Goal: Information Seeking & Learning: Check status

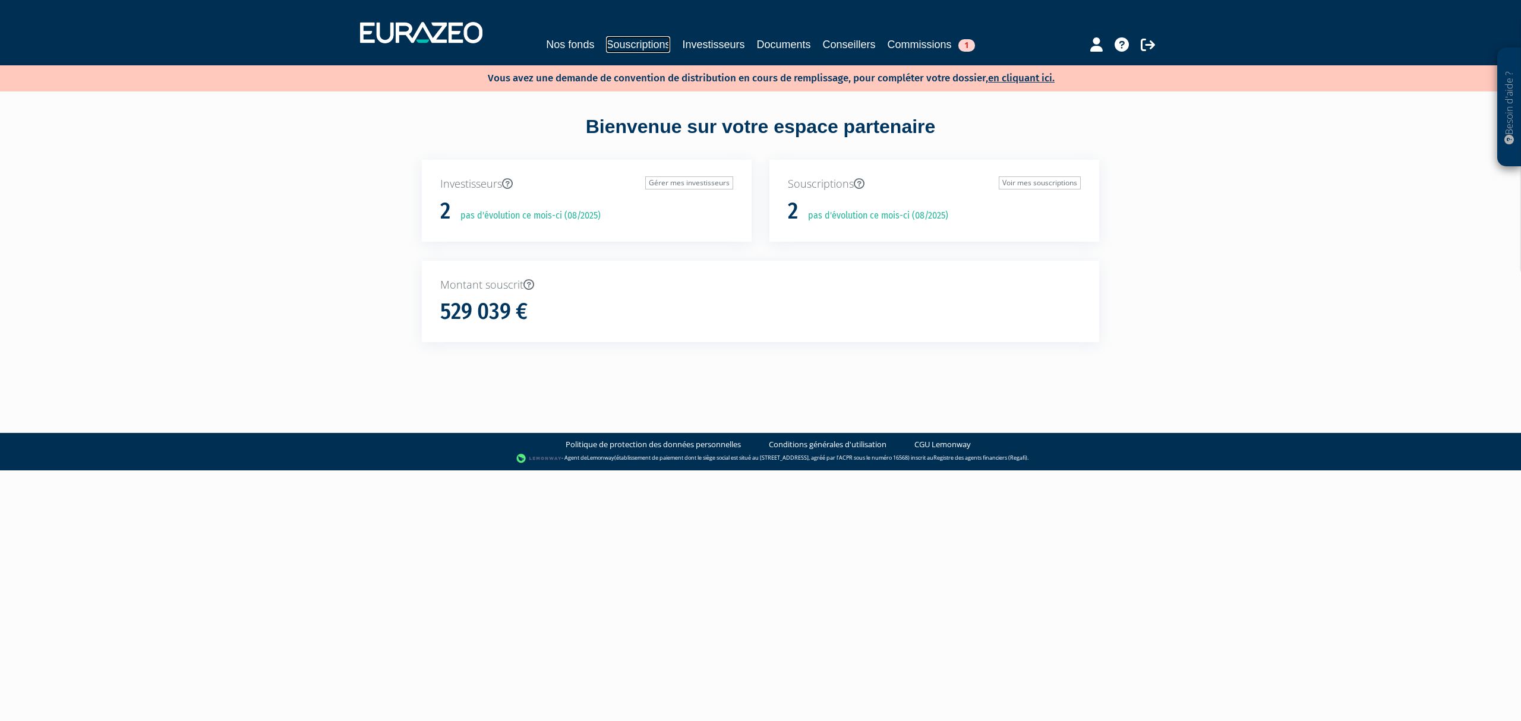
click at [635, 43] on link "Souscriptions" at bounding box center [638, 44] width 64 height 17
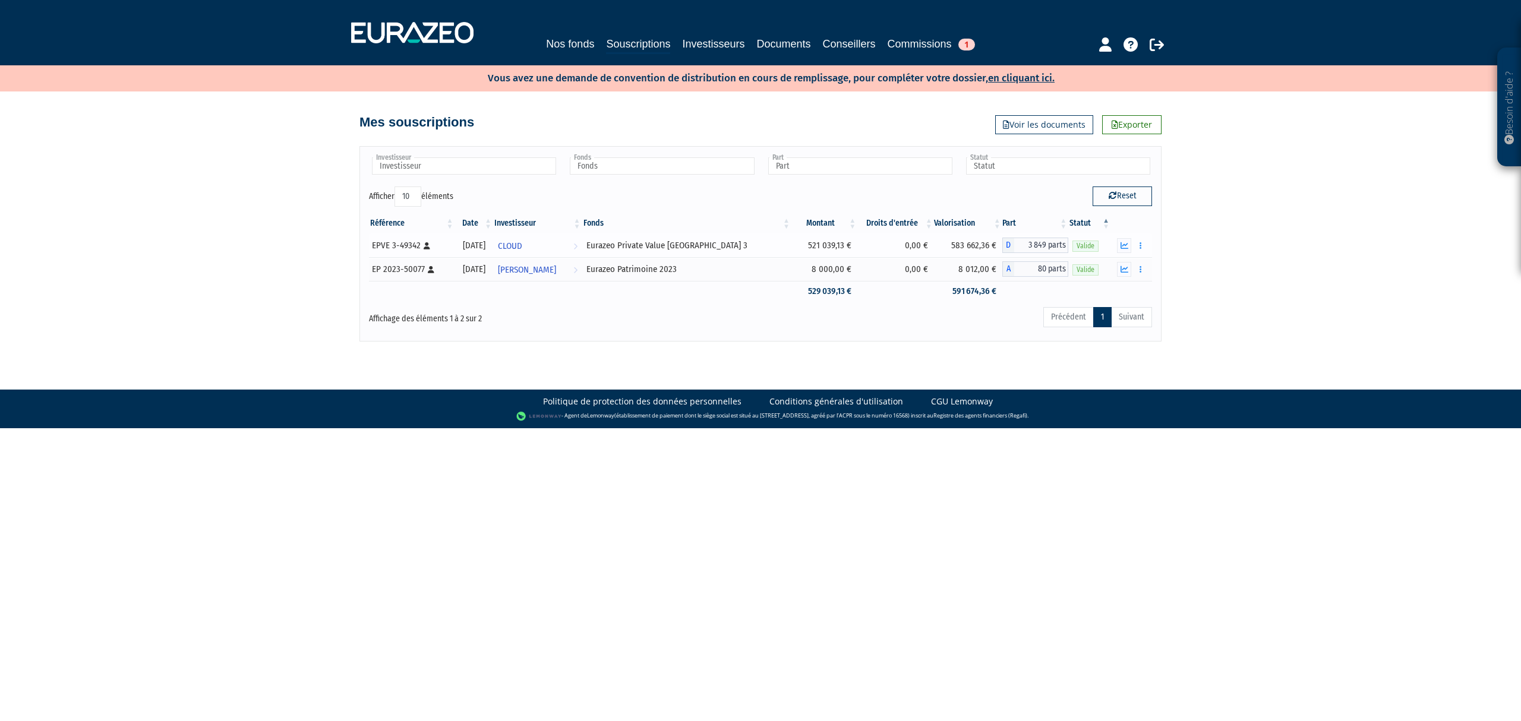
drag, startPoint x: 643, startPoint y: 245, endPoint x: 761, endPoint y: 245, distance: 118.2
click at [761, 245] on div "Eurazeo Private Value [GEOGRAPHIC_DATA] 3" at bounding box center [686, 245] width 201 height 12
click at [1272, 267] on div "Besoin d'aide ? × J'ai besoin d'aide Si vous avez une question à propos du fonc…" at bounding box center [760, 171] width 1521 height 342
click at [1128, 250] on icon "button" at bounding box center [1125, 246] width 8 height 8
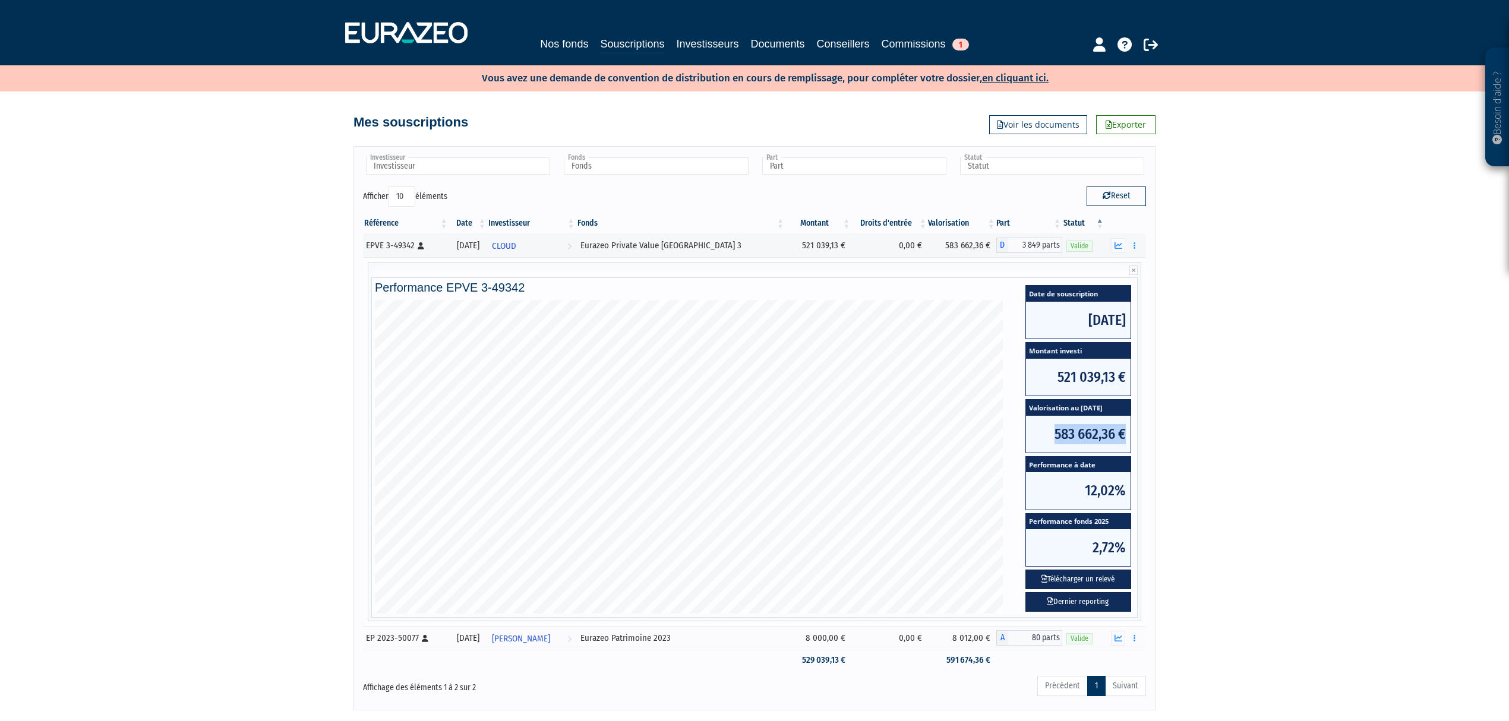
drag, startPoint x: 1052, startPoint y: 430, endPoint x: 1131, endPoint y: 428, distance: 79.6
click at [1131, 428] on div "Date de souscription 03/10/2023 Montant investi 521 039,13 € Valorisation au 08…" at bounding box center [1079, 448] width 112 height 332
click at [1172, 428] on div "Besoin d'aide ? × J'ai besoin d'aide Si vous avez une question à propos du fonc…" at bounding box center [754, 355] width 1509 height 711
click at [1116, 241] on button "button" at bounding box center [1118, 245] width 14 height 15
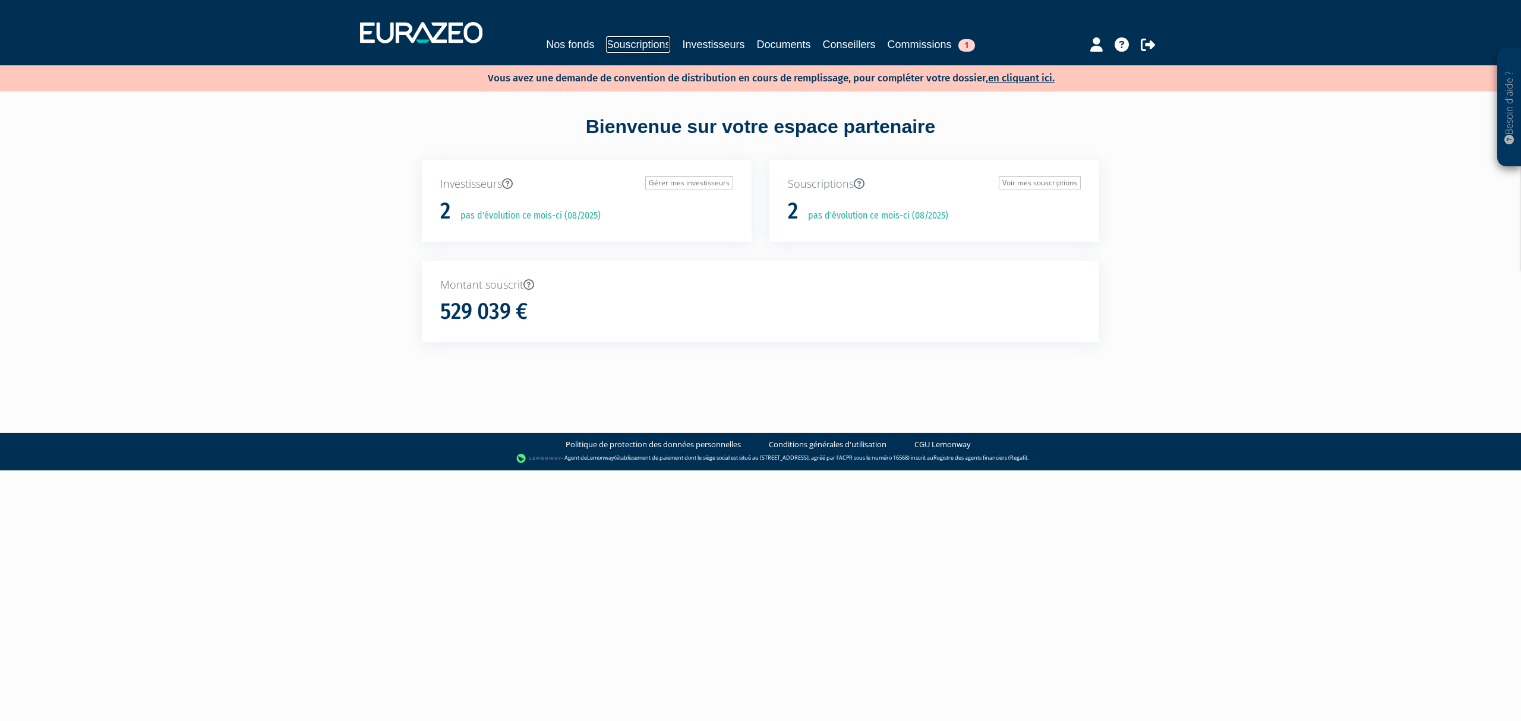
click at [606, 41] on link "Souscriptions" at bounding box center [638, 44] width 64 height 17
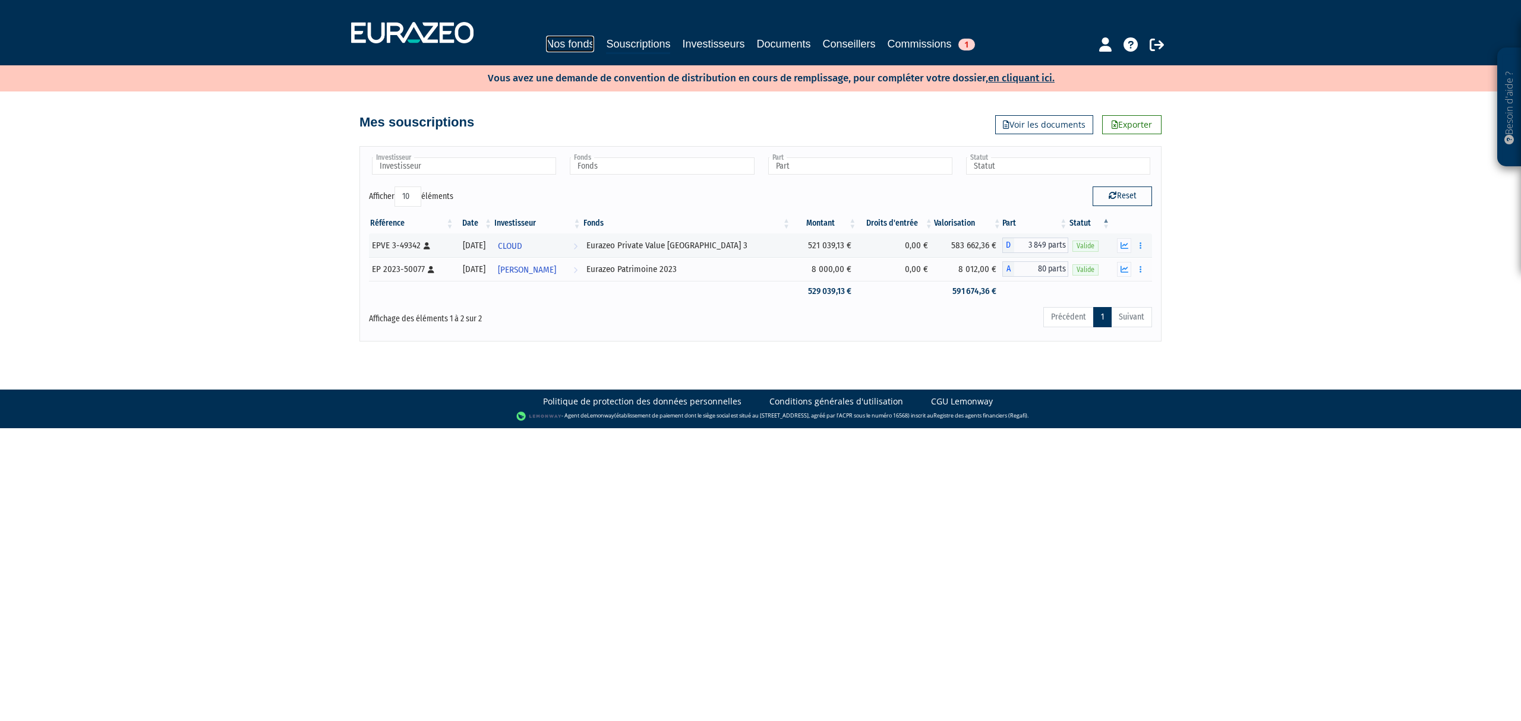
click at [546, 40] on link "Nos fonds" at bounding box center [570, 44] width 48 height 17
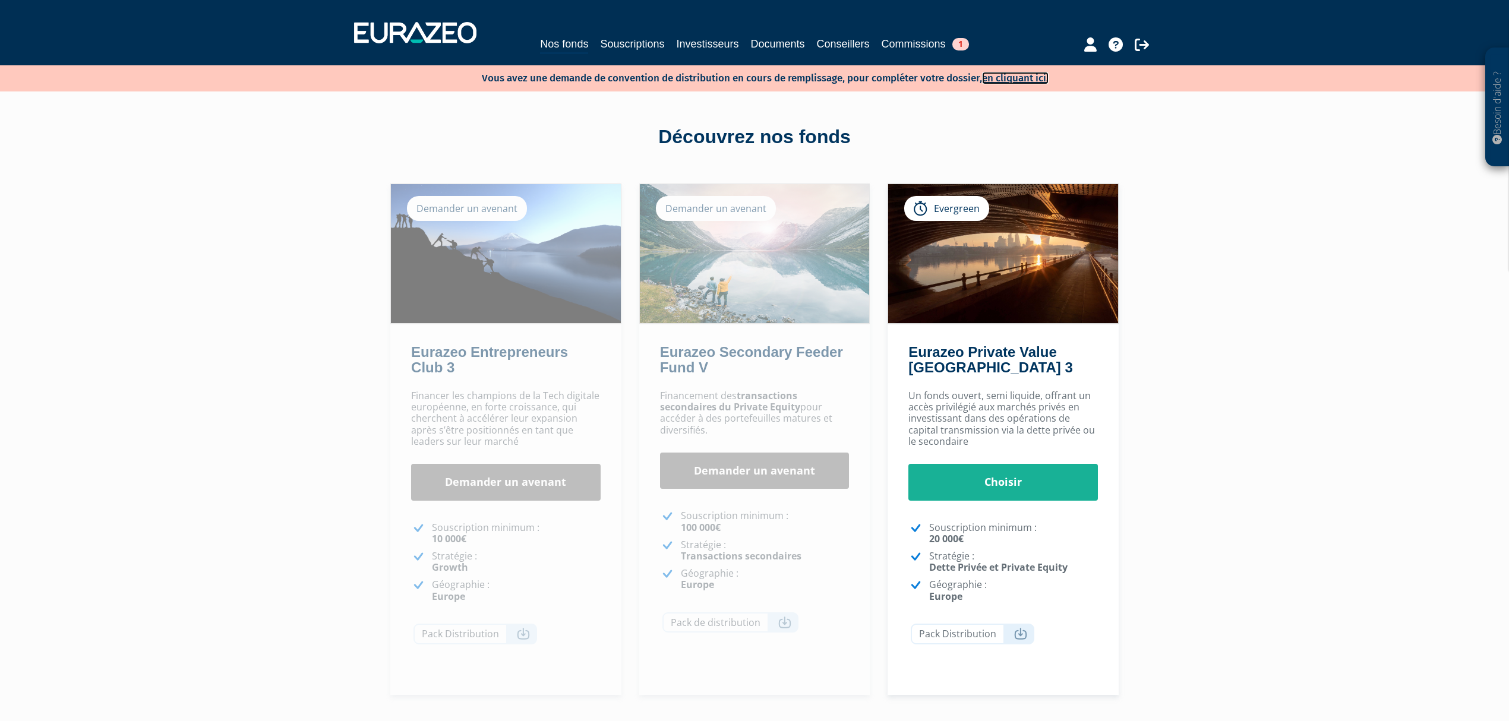
click at [1004, 80] on link "en cliquant ici." at bounding box center [1015, 78] width 67 height 12
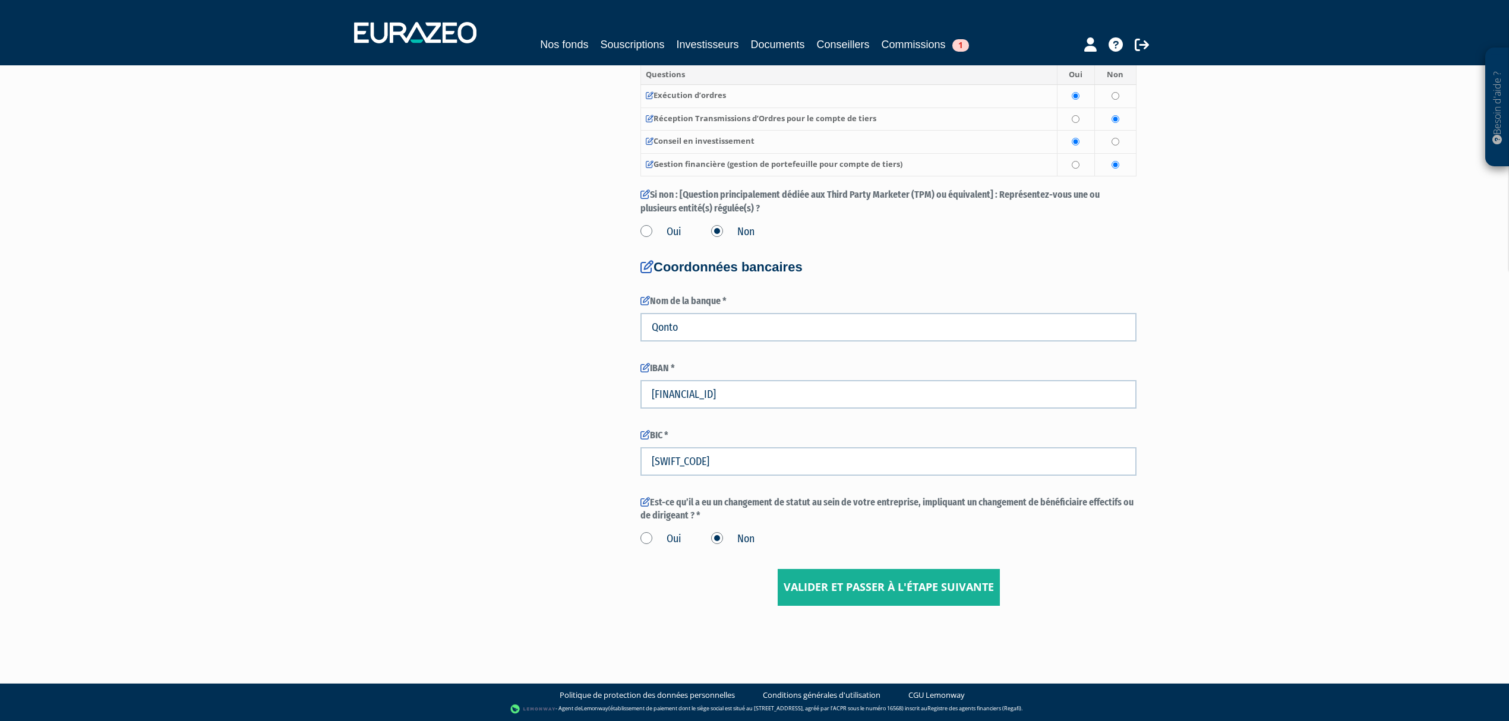
scroll to position [1595, 0]
click at [904, 581] on input "Valider et passer à l'étape suivante" at bounding box center [889, 587] width 222 height 37
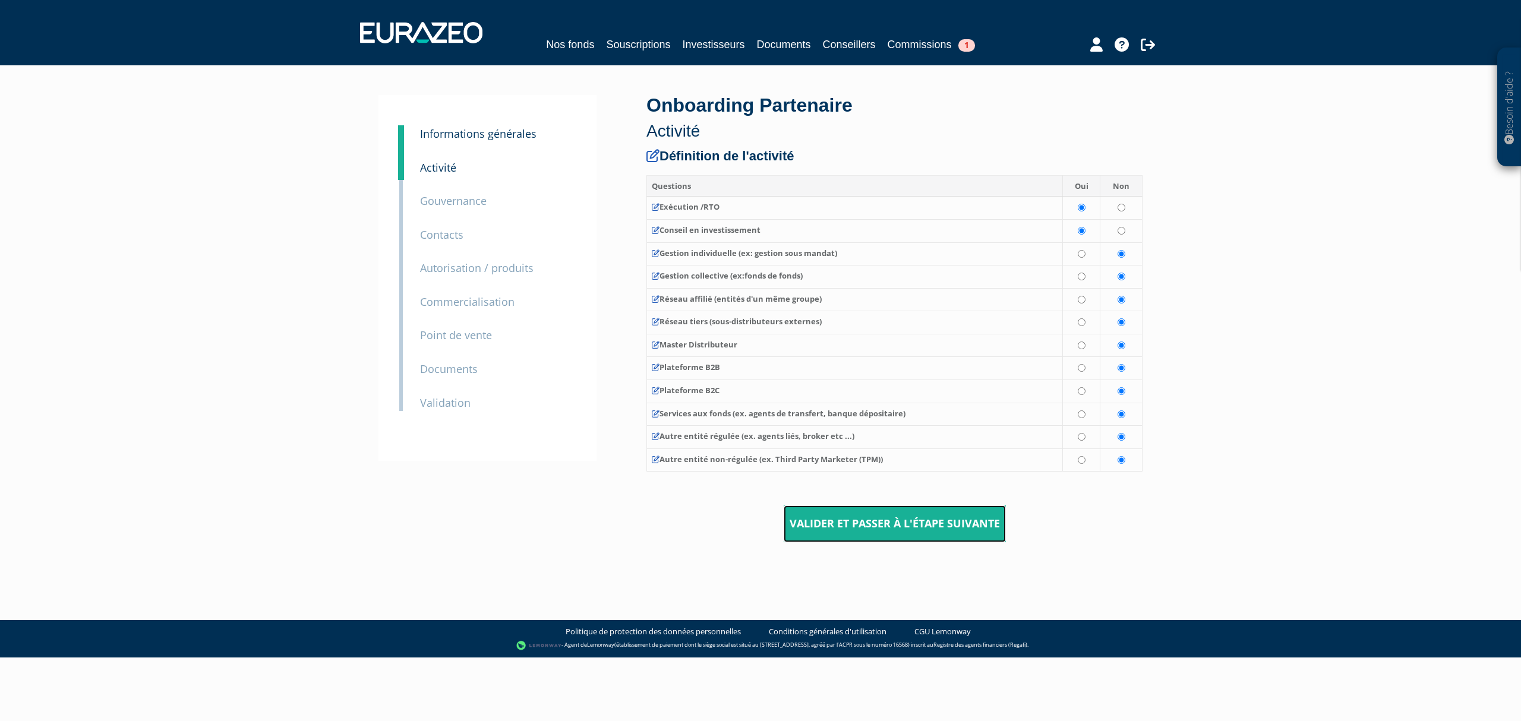
click at [939, 533] on input "Valider et passer à l'étape suivante" at bounding box center [895, 524] width 222 height 37
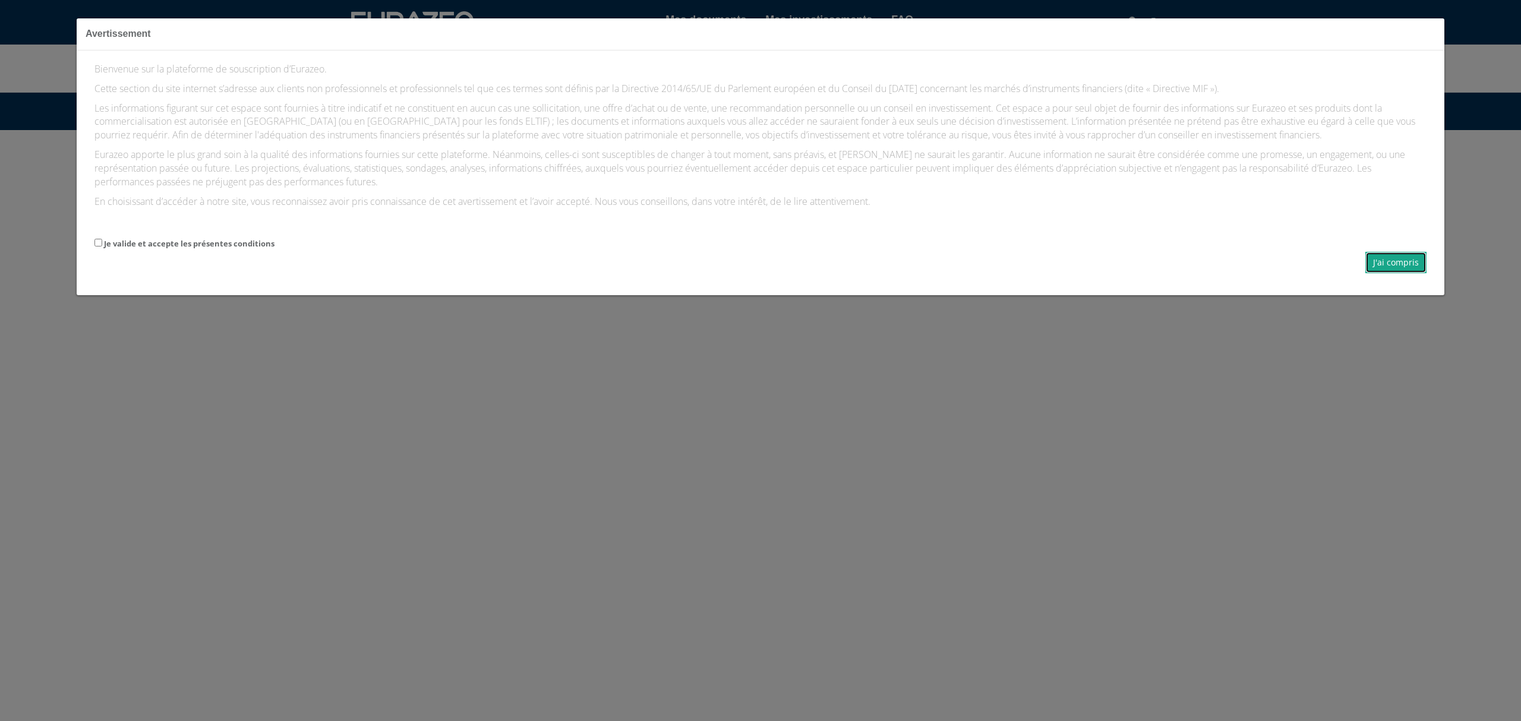
click at [1393, 267] on button "J'ai compris" at bounding box center [1395, 262] width 61 height 21
click at [127, 244] on label "Je valide et accepte les présentes conditions" at bounding box center [189, 243] width 171 height 11
click at [102, 244] on input "Je valide et accepte les présentes conditions" at bounding box center [98, 243] width 8 height 8
checkbox input "true"
click at [1391, 260] on button "J'ai compris" at bounding box center [1395, 262] width 61 height 21
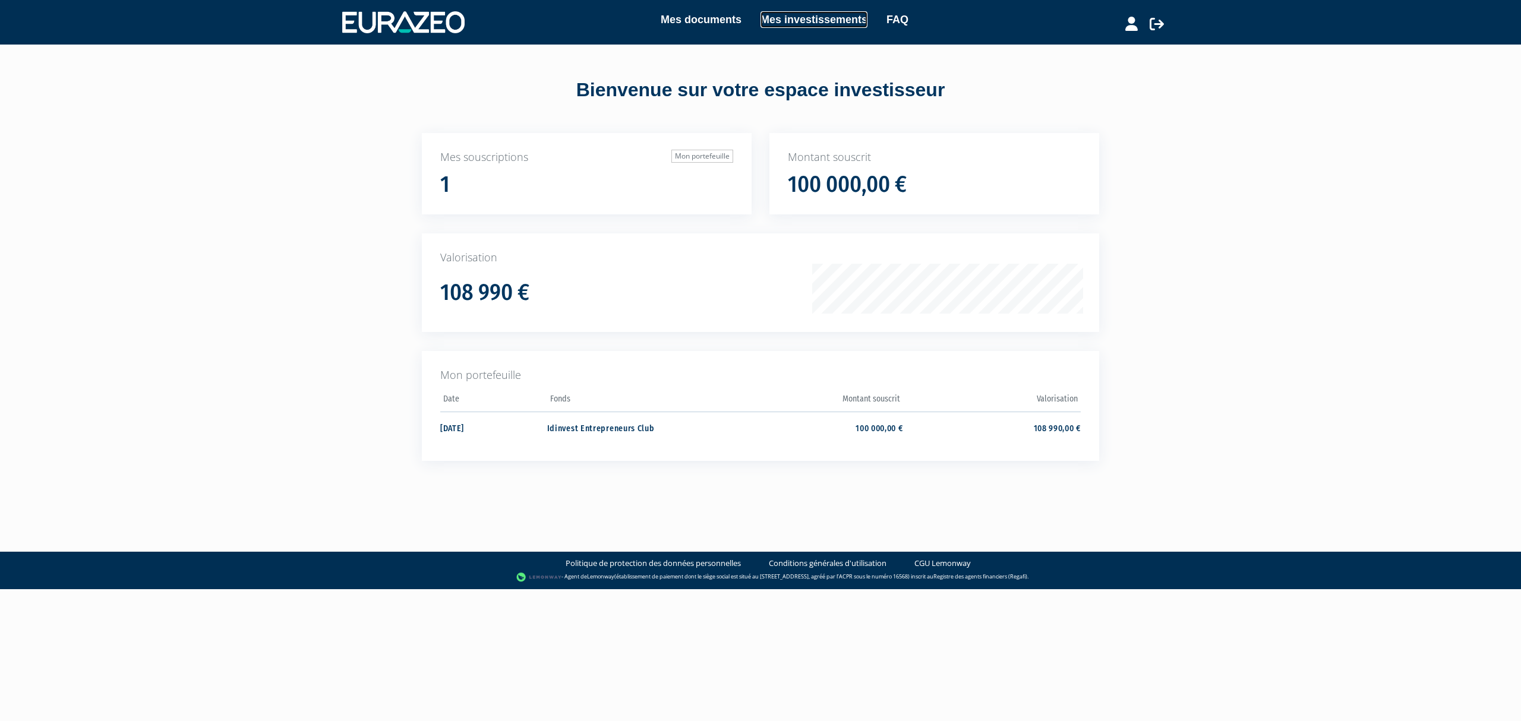
click at [814, 13] on link "Mes investissements" at bounding box center [814, 19] width 107 height 17
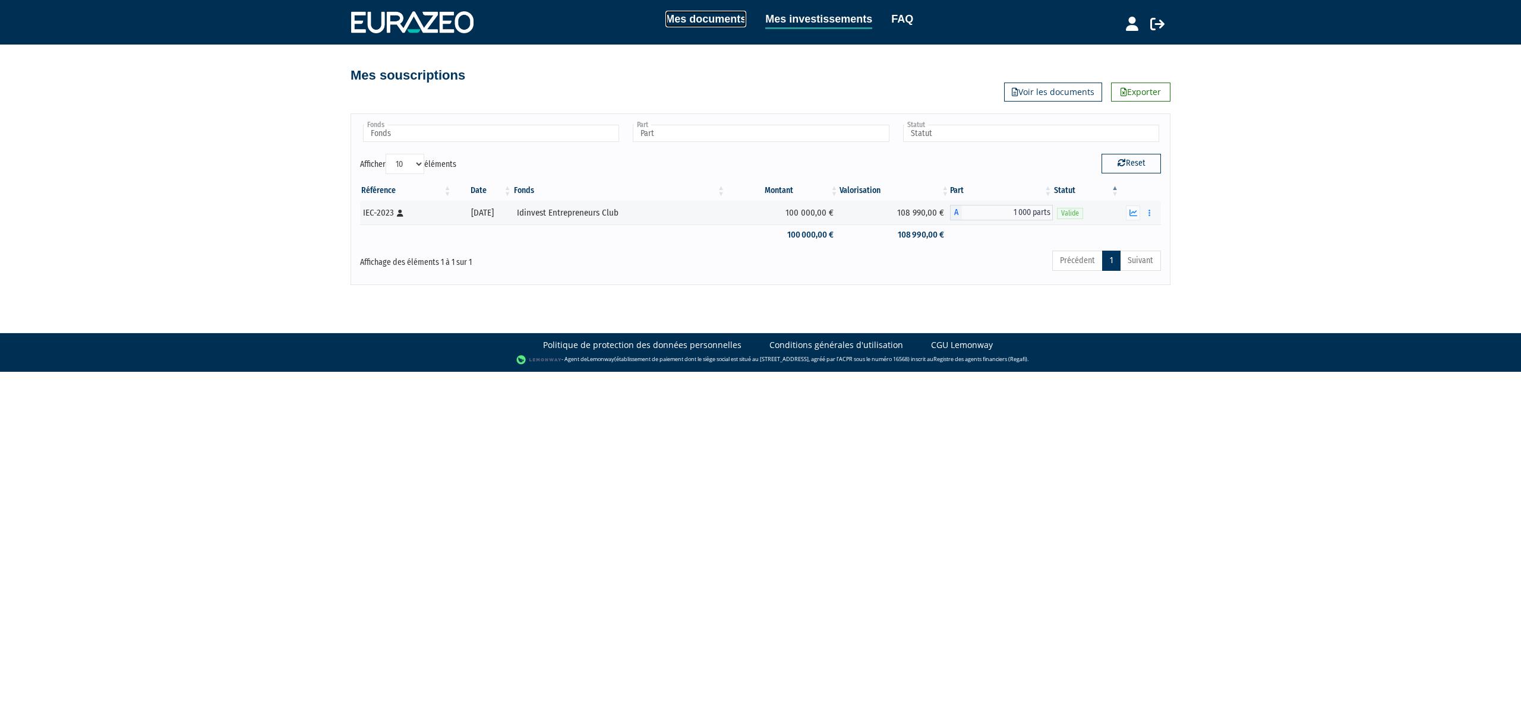
click at [706, 12] on link "Mes documents" at bounding box center [705, 19] width 81 height 17
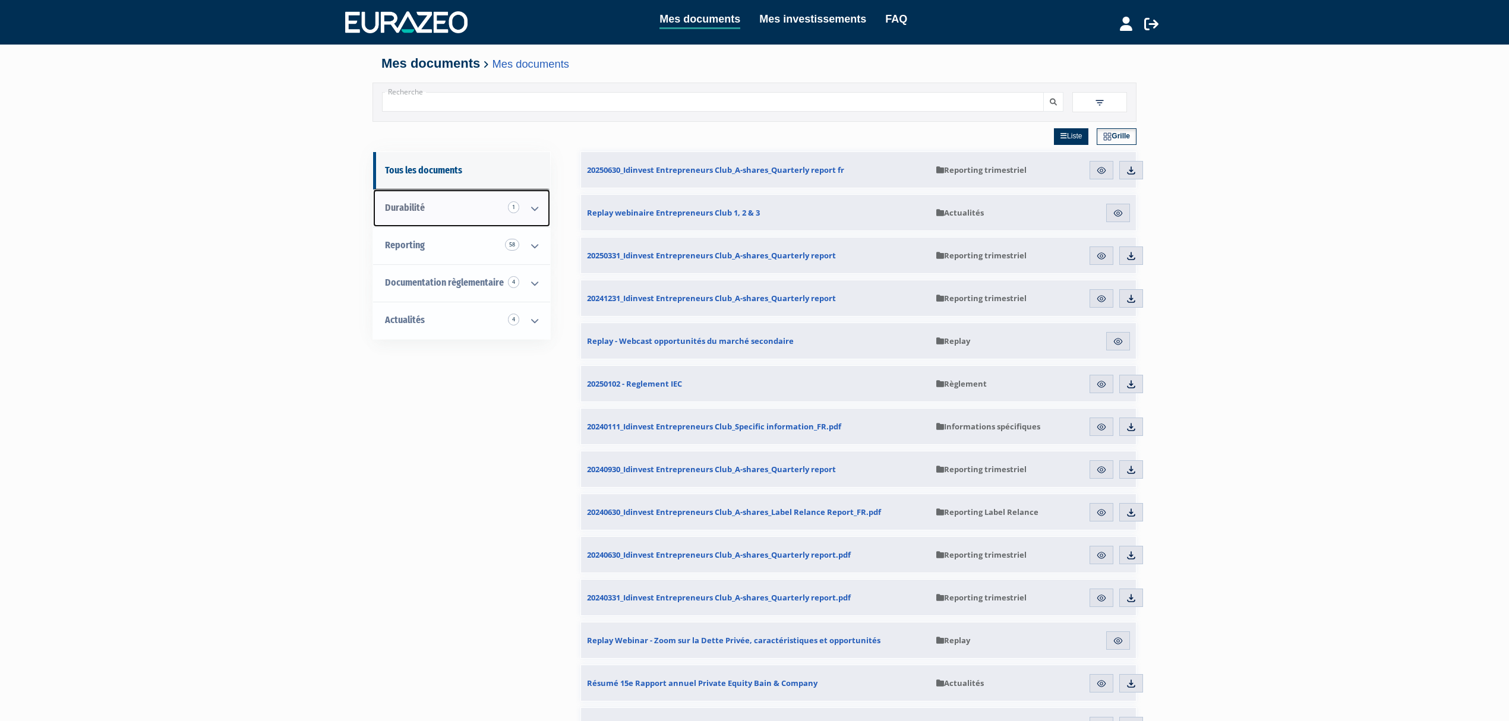
click at [491, 219] on link "Durabilité 1" at bounding box center [461, 208] width 177 height 37
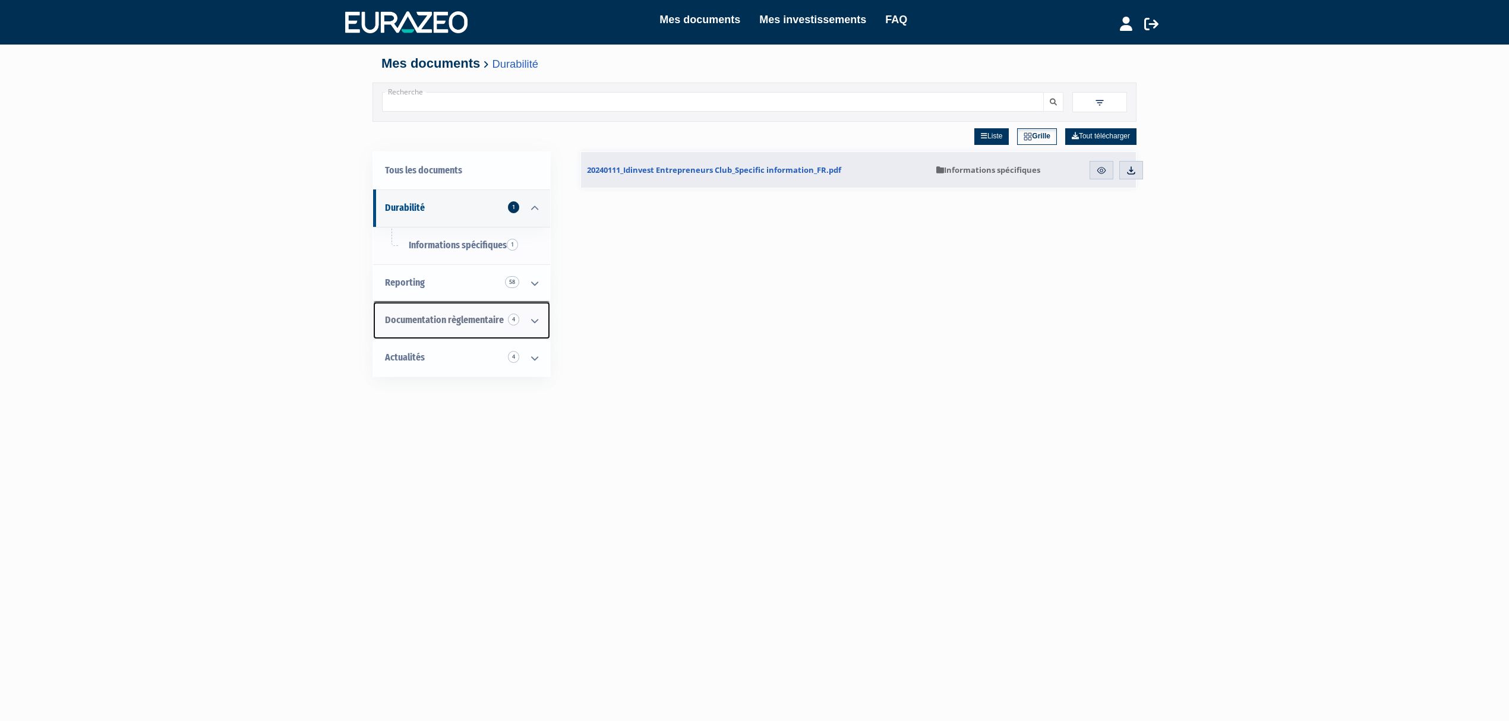
click at [469, 317] on span "Documentation règlementaire 4" at bounding box center [444, 319] width 119 height 11
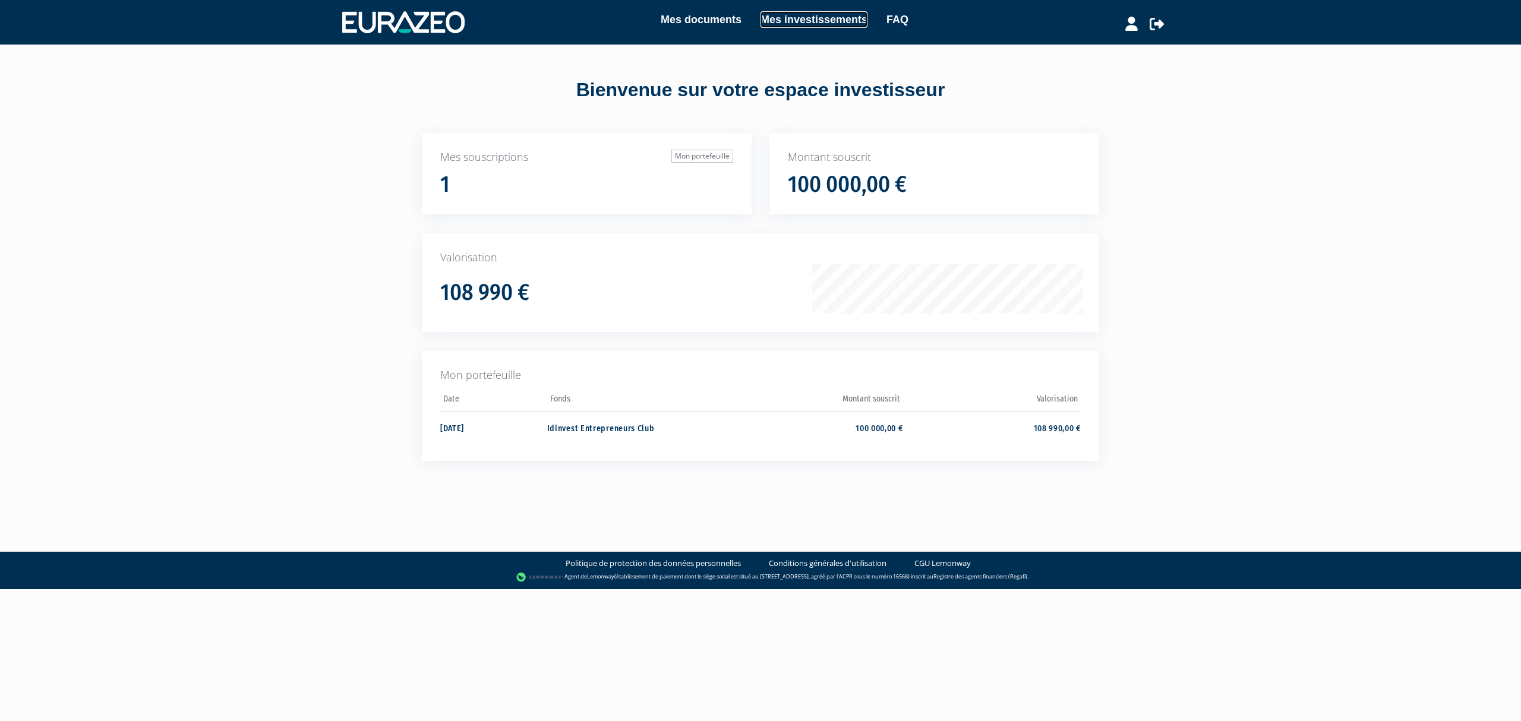
click at [776, 13] on link "Mes investissements" at bounding box center [814, 19] width 107 height 17
